Goal: Browse casually

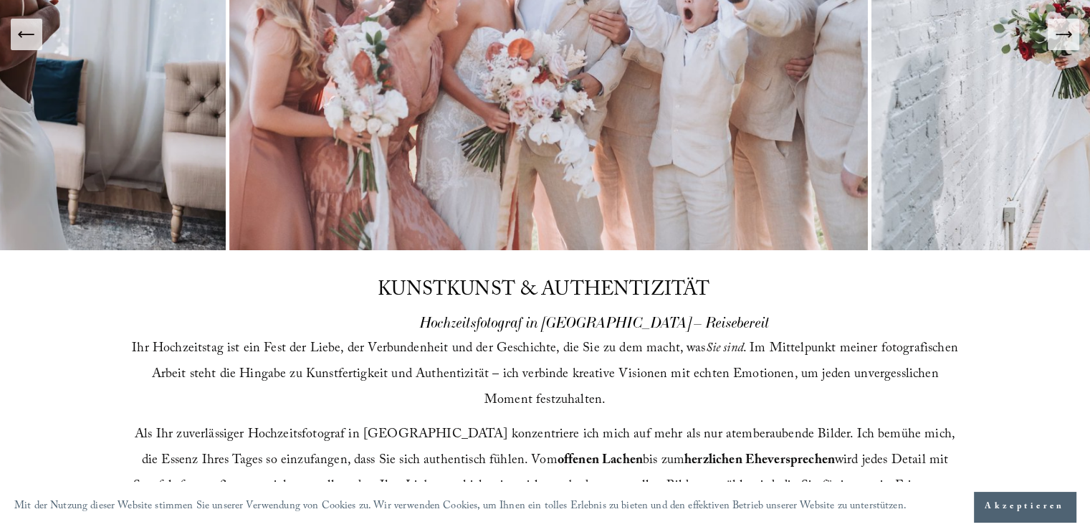
scroll to position [430, 0]
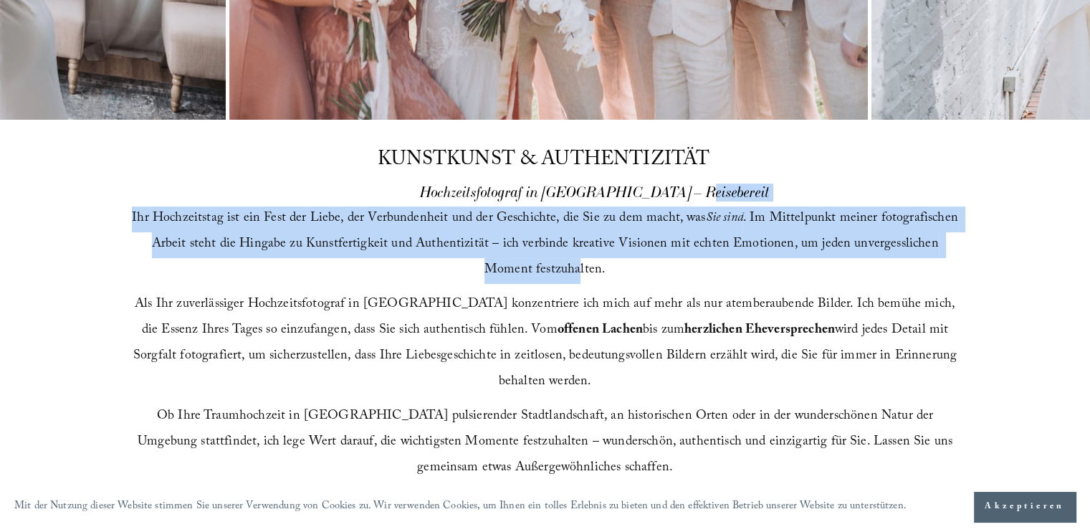
drag, startPoint x: 527, startPoint y: 203, endPoint x: 548, endPoint y: 272, distance: 71.7
click at [548, 272] on div "KUNSTKUNST & AUTHENTIZITÄT Hochzeitsfotograf in Raleigh – Reisebereit Ihr Hochz…" at bounding box center [545, 312] width 1090 height 384
click at [548, 272] on font ". Im Mittelpunkt meiner fotografischen Arbeit steht die Hingabe zu Kunstfertigk…" at bounding box center [557, 245] width 810 height 74
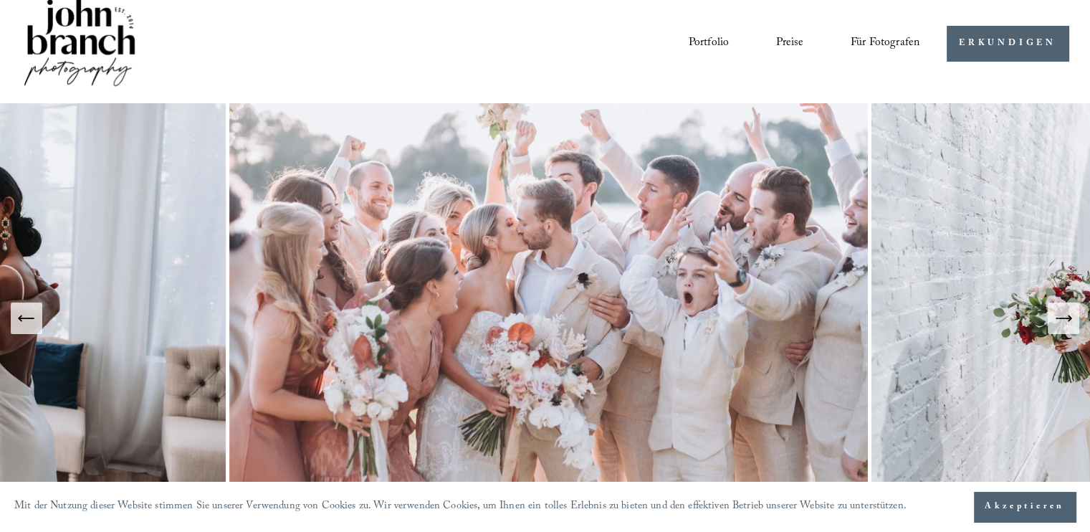
scroll to position [0, 0]
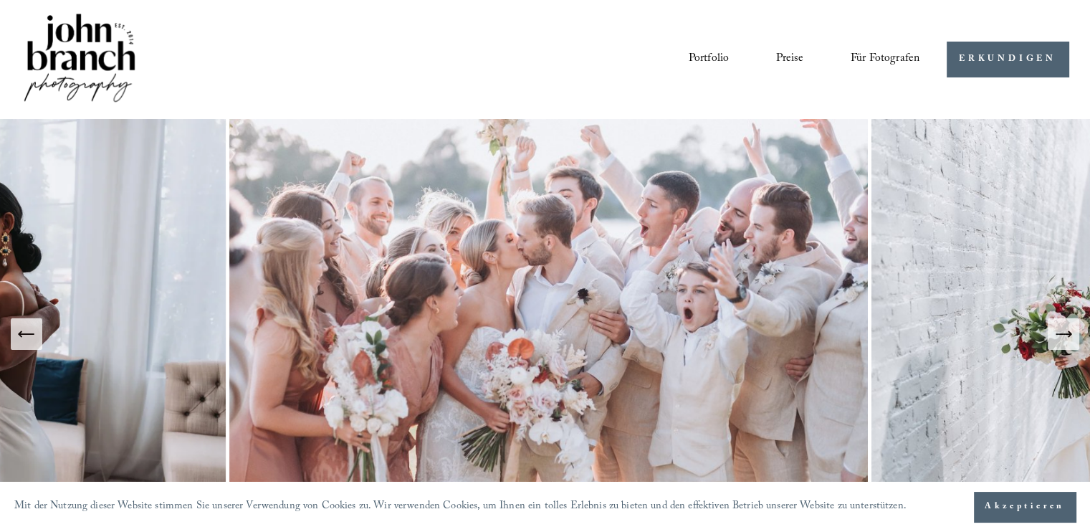
click at [708, 62] on font "Portfolio" at bounding box center [709, 58] width 40 height 19
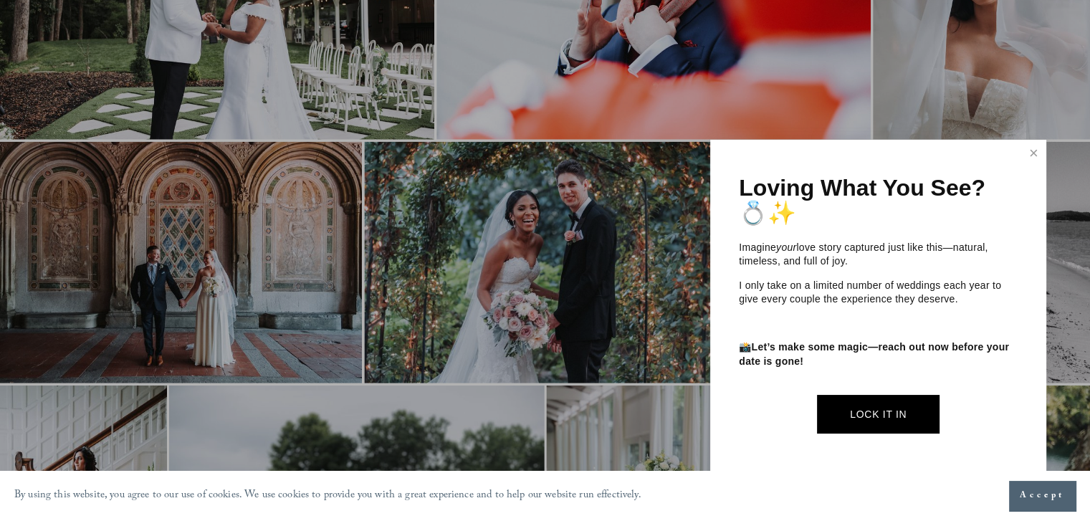
scroll to position [4013, 0]
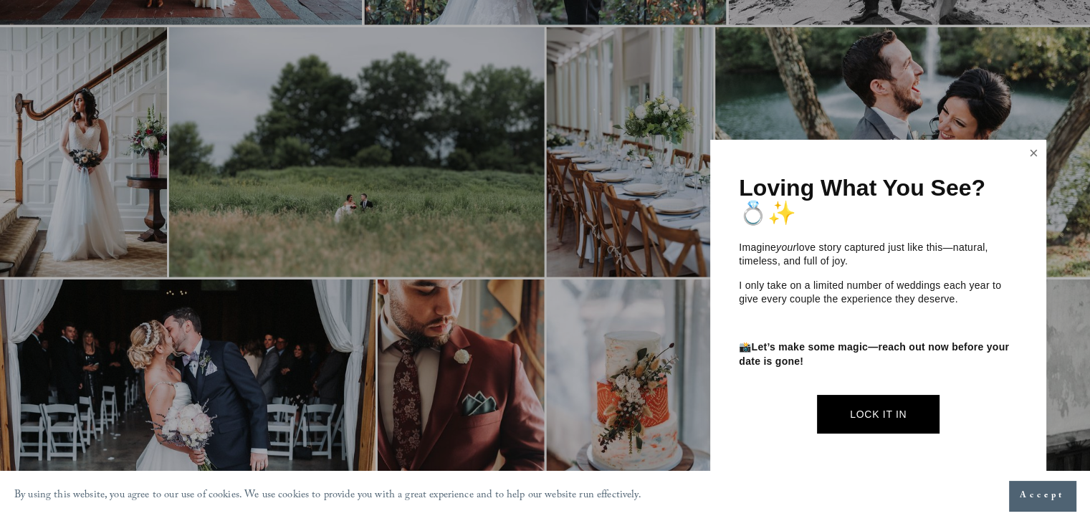
click at [1041, 154] on link "Close" at bounding box center [1034, 153] width 22 height 23
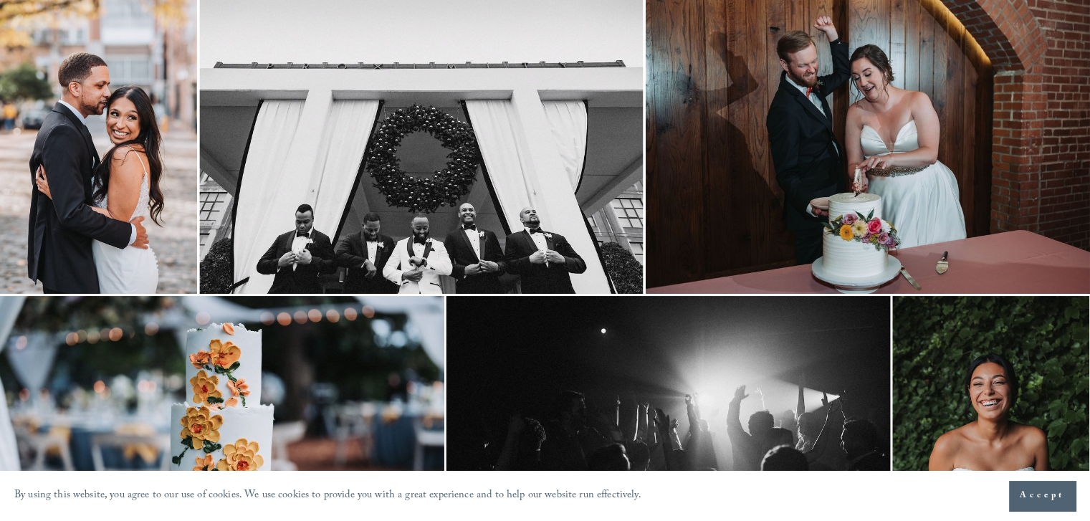
scroll to position [287, 0]
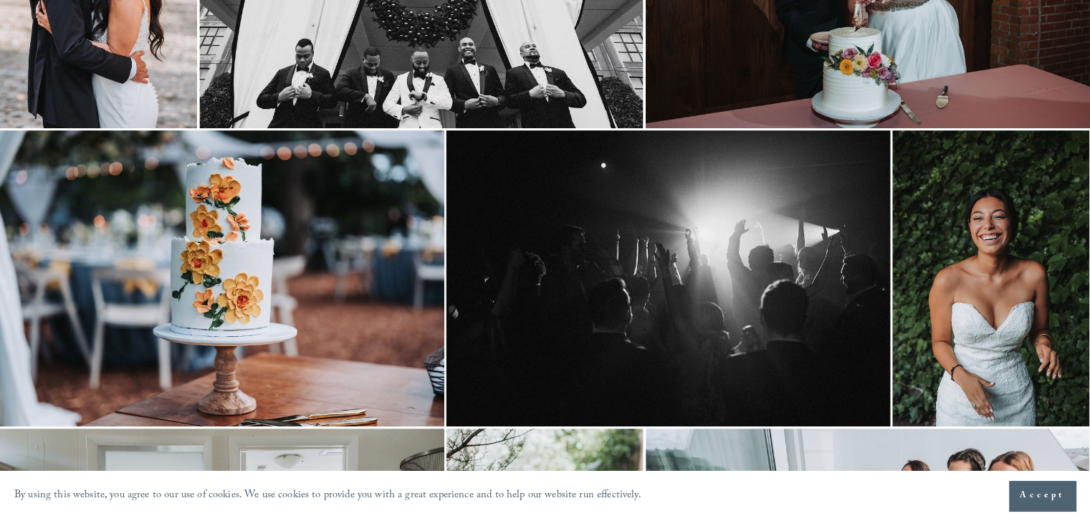
click at [216, 235] on img at bounding box center [222, 278] width 444 height 296
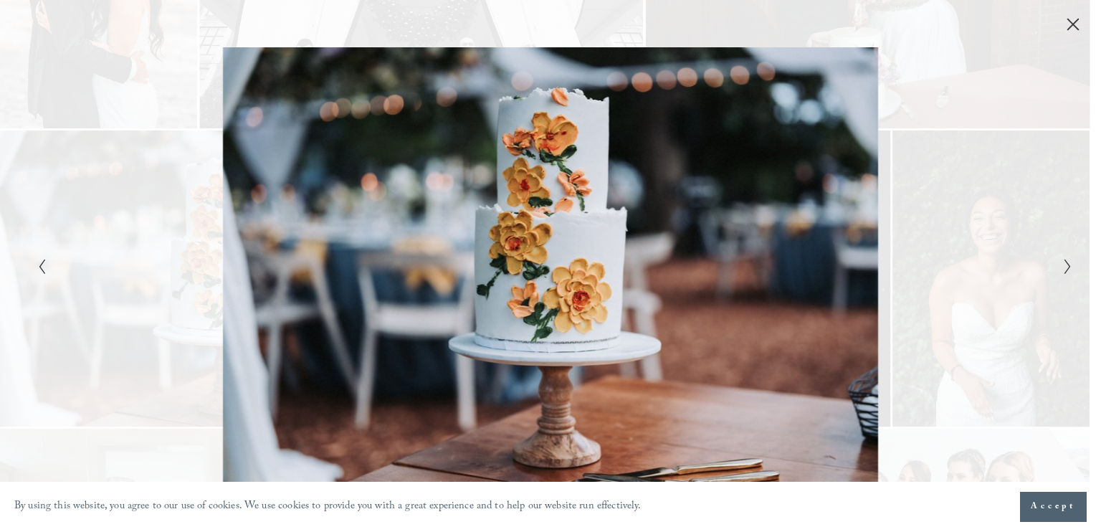
click at [538, 216] on div "Gallery" at bounding box center [291, 265] width 517 height 437
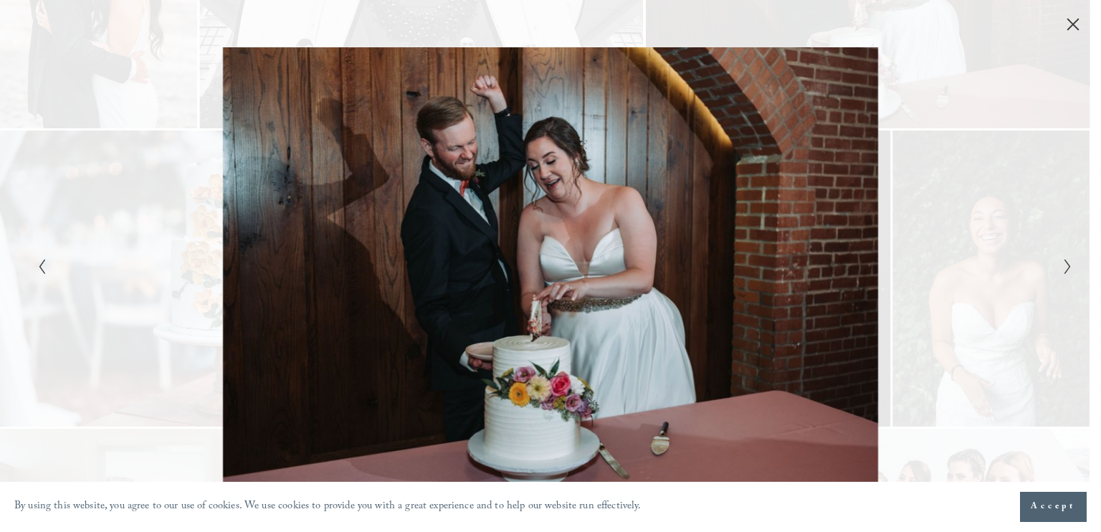
click at [1075, 28] on icon "Close" at bounding box center [1072, 24] width 11 height 11
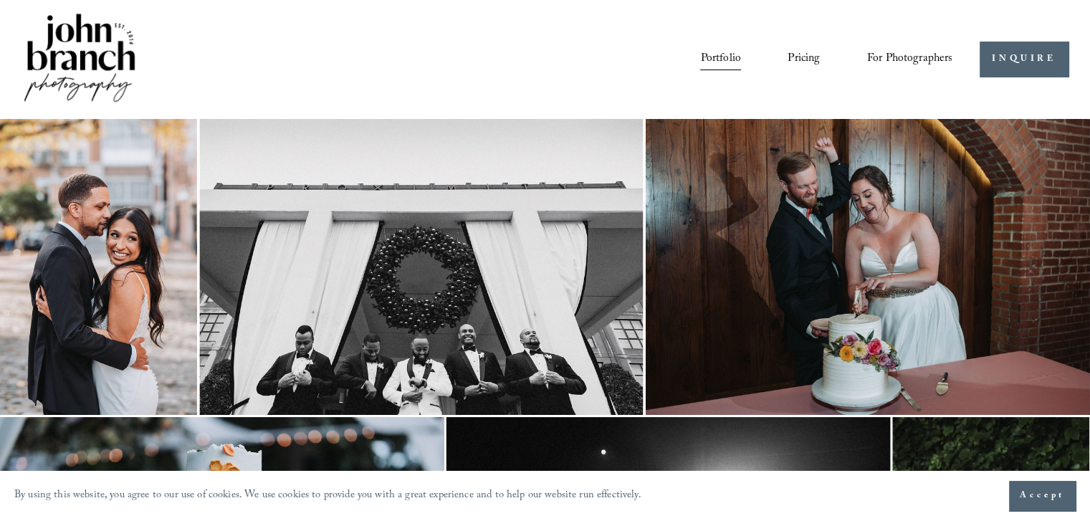
click at [84, 51] on img at bounding box center [80, 59] width 116 height 97
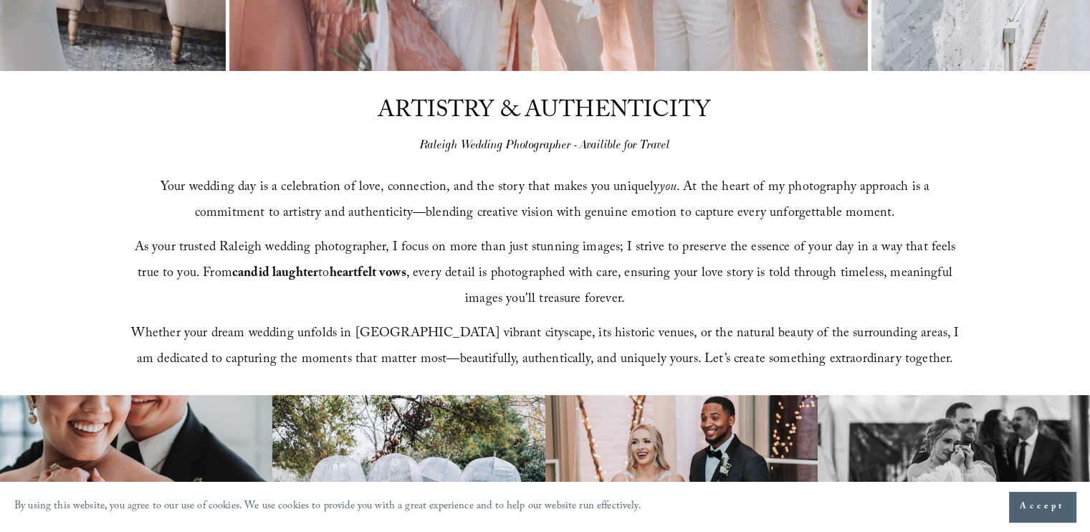
scroll to position [502, 0]
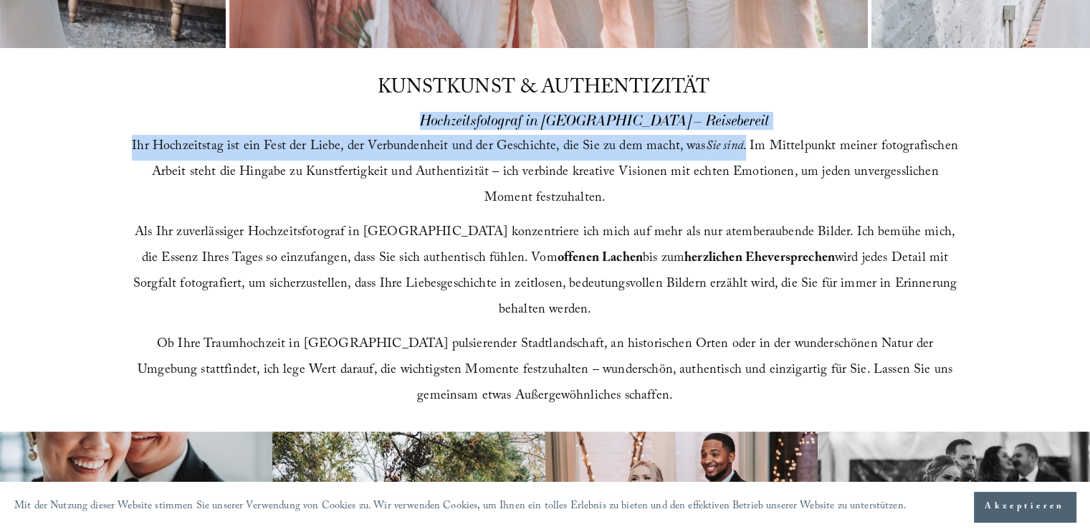
drag, startPoint x: 413, startPoint y: 120, endPoint x: 743, endPoint y: 104, distance: 330.8
click at [743, 104] on div "KUNSTKUNST & AUTHENTIZITÄT Hochzeitsfotograf in [GEOGRAPHIC_DATA] – Reisebereit…" at bounding box center [545, 240] width 1090 height 384
click at [743, 105] on div "KUNSTKUNST & AUTHENTIZITÄT Hochzeitsfotograf in Raleigh – Reisebereit Ihr Hochz…" at bounding box center [545, 240] width 1090 height 384
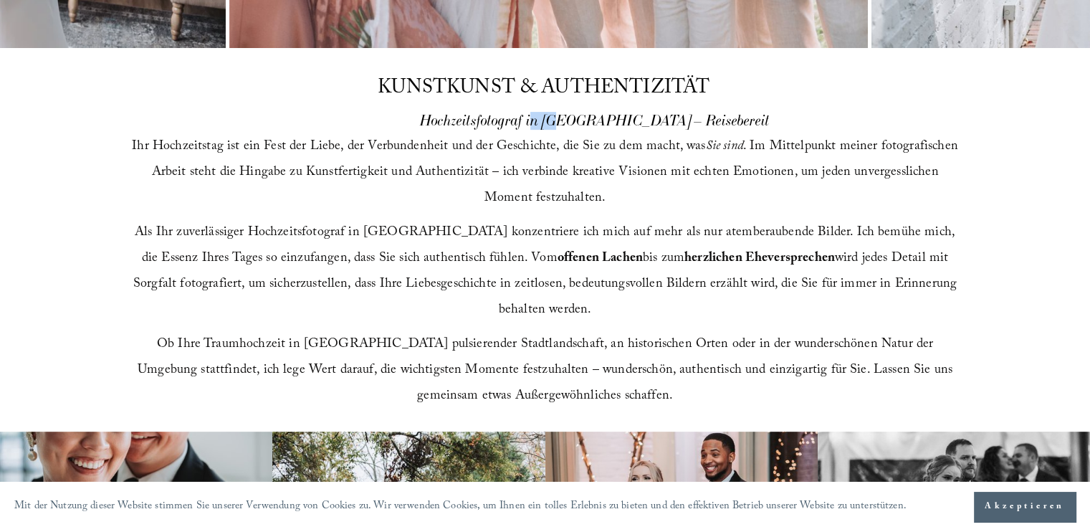
drag, startPoint x: 533, startPoint y: 119, endPoint x: 561, endPoint y: 115, distance: 28.2
click at [561, 115] on font "Hochzeitsfotograf in Raleigh – Reisebereit" at bounding box center [595, 121] width 350 height 18
drag, startPoint x: 549, startPoint y: 120, endPoint x: 562, endPoint y: 120, distance: 12.9
click at [562, 120] on font "Hochzeitsfotograf in Raleigh – Reisebereit" at bounding box center [595, 121] width 350 height 18
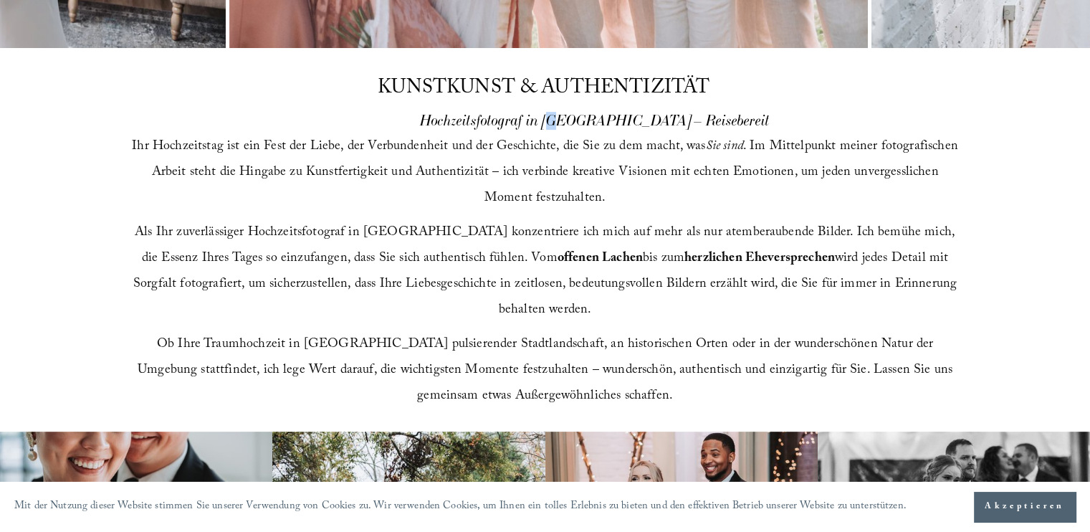
click at [562, 120] on font "Hochzeitsfotograf in Raleigh – Reisebereit" at bounding box center [595, 121] width 350 height 18
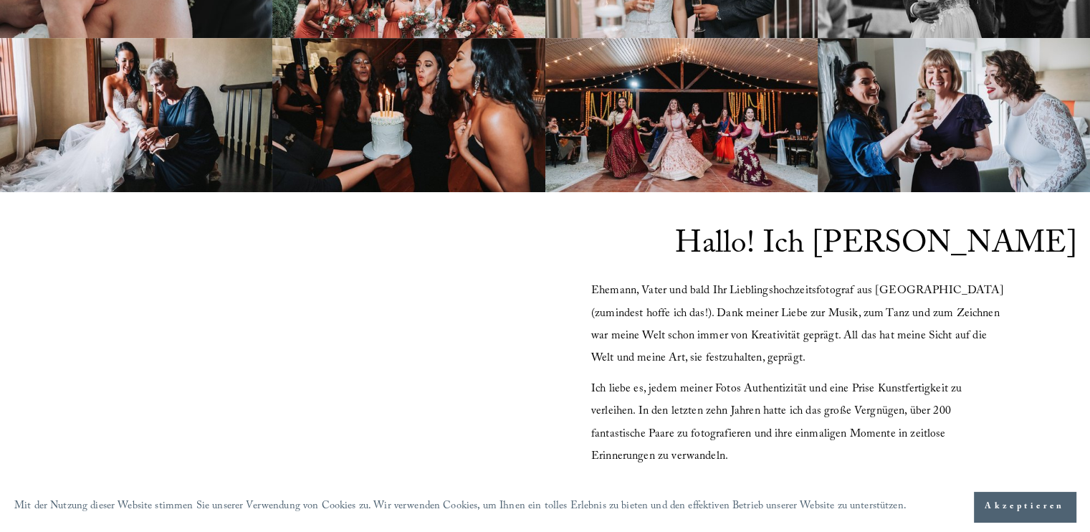
scroll to position [1075, 0]
